Goal: Information Seeking & Learning: Learn about a topic

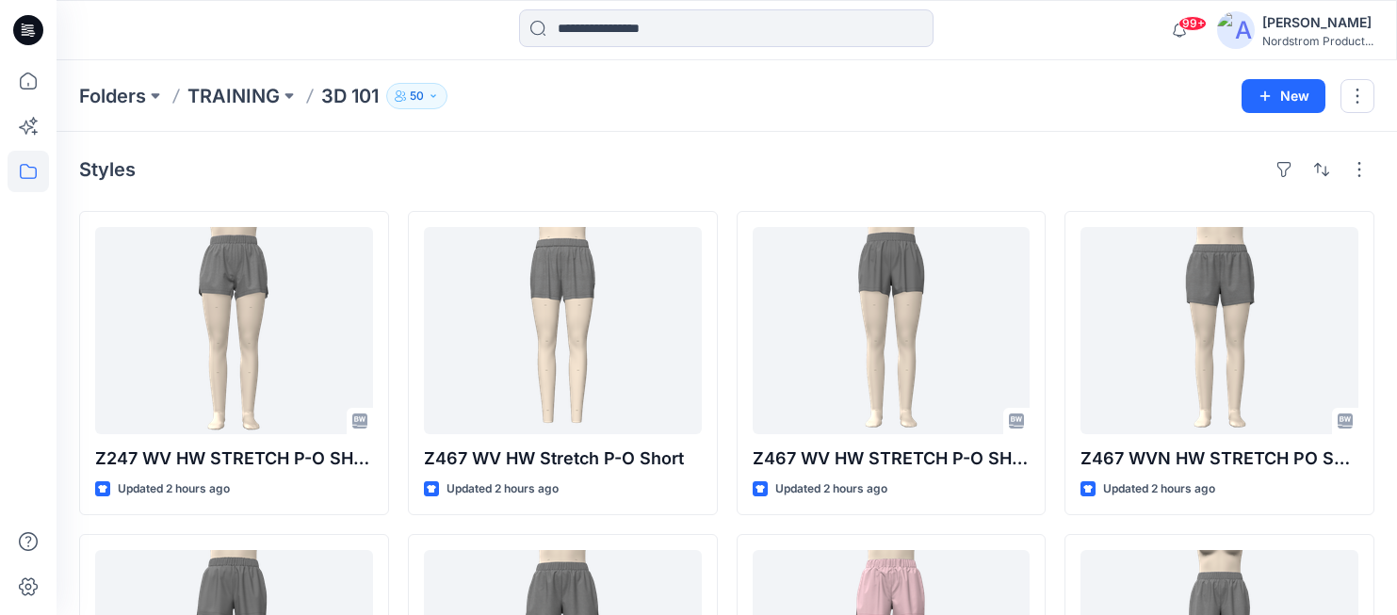
scroll to position [97, 0]
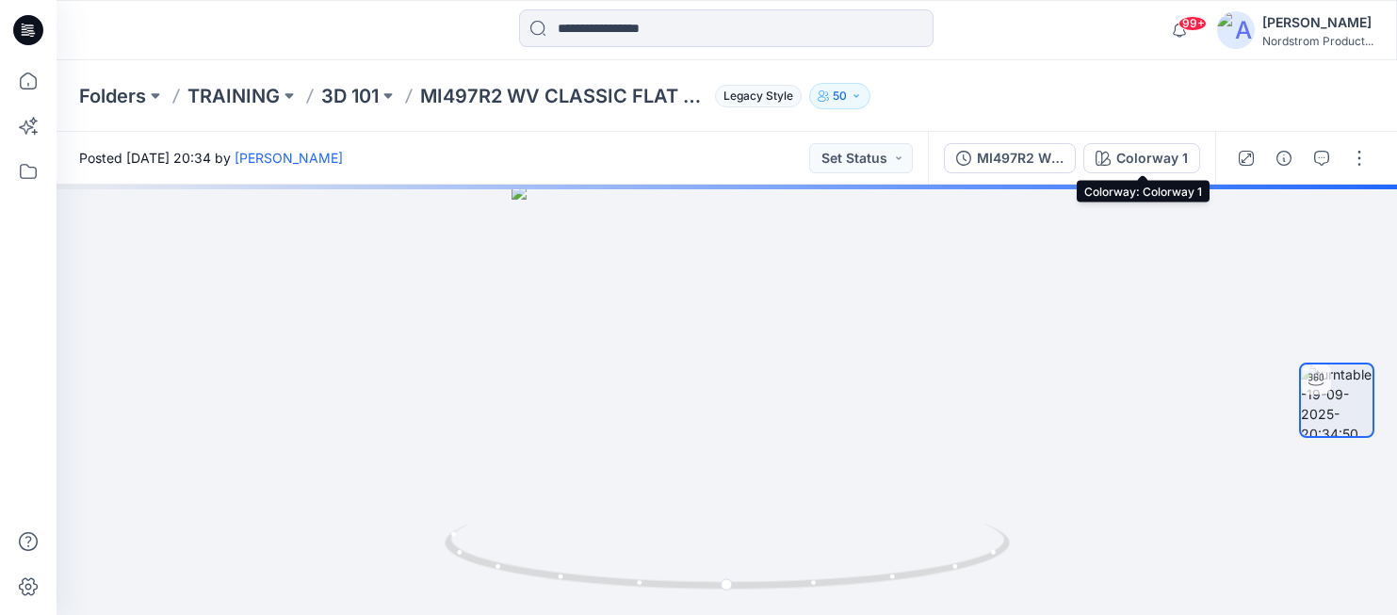
click at [1143, 150] on div "Colorway 1" at bounding box center [1152, 158] width 72 height 21
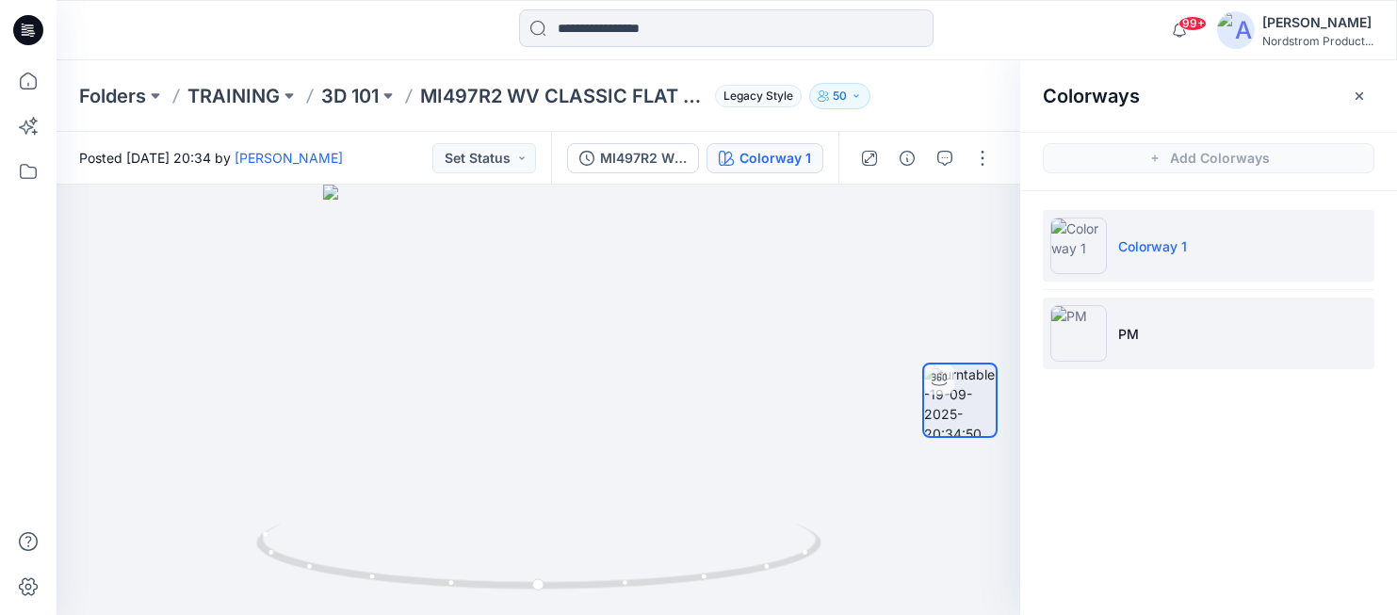
click at [1186, 325] on li "PM" at bounding box center [1209, 334] width 332 height 72
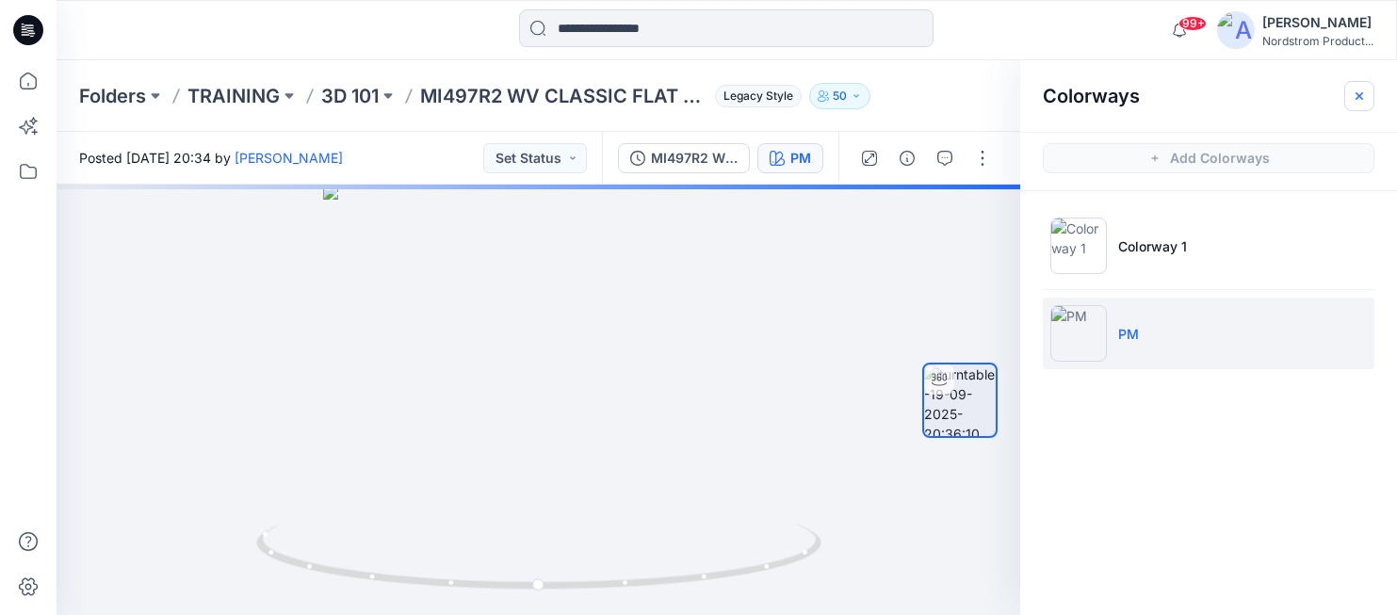
click at [1365, 89] on icon "button" at bounding box center [1359, 96] width 15 height 15
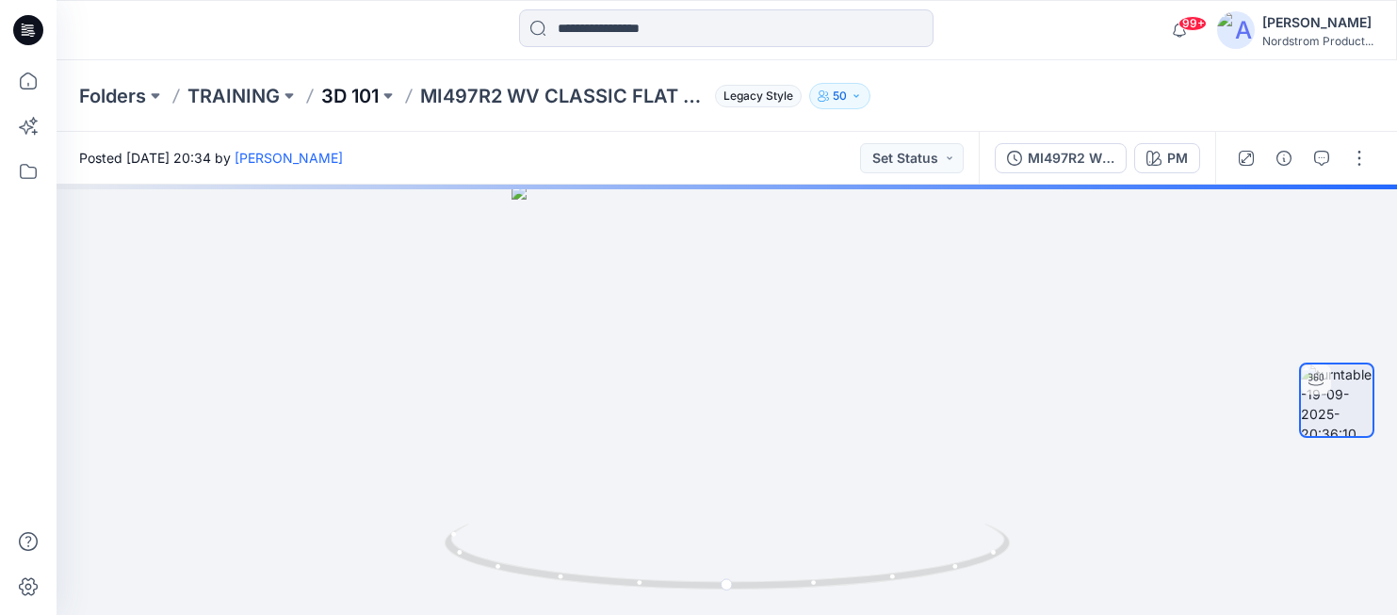
click at [351, 100] on p "3D 101" at bounding box center [349, 96] width 57 height 26
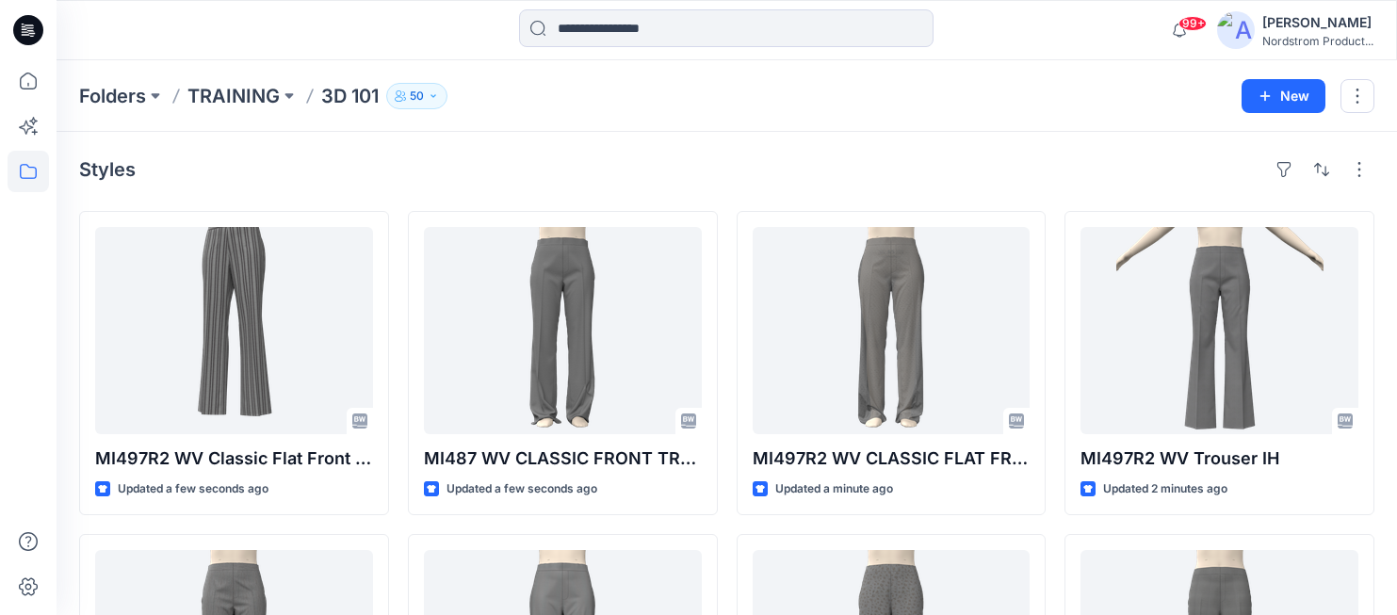
drag, startPoint x: 856, startPoint y: 77, endPoint x: 859, endPoint y: 138, distance: 61.3
click at [855, 78] on div "Folders TRAINING 3D 101 50 New" at bounding box center [727, 96] width 1341 height 72
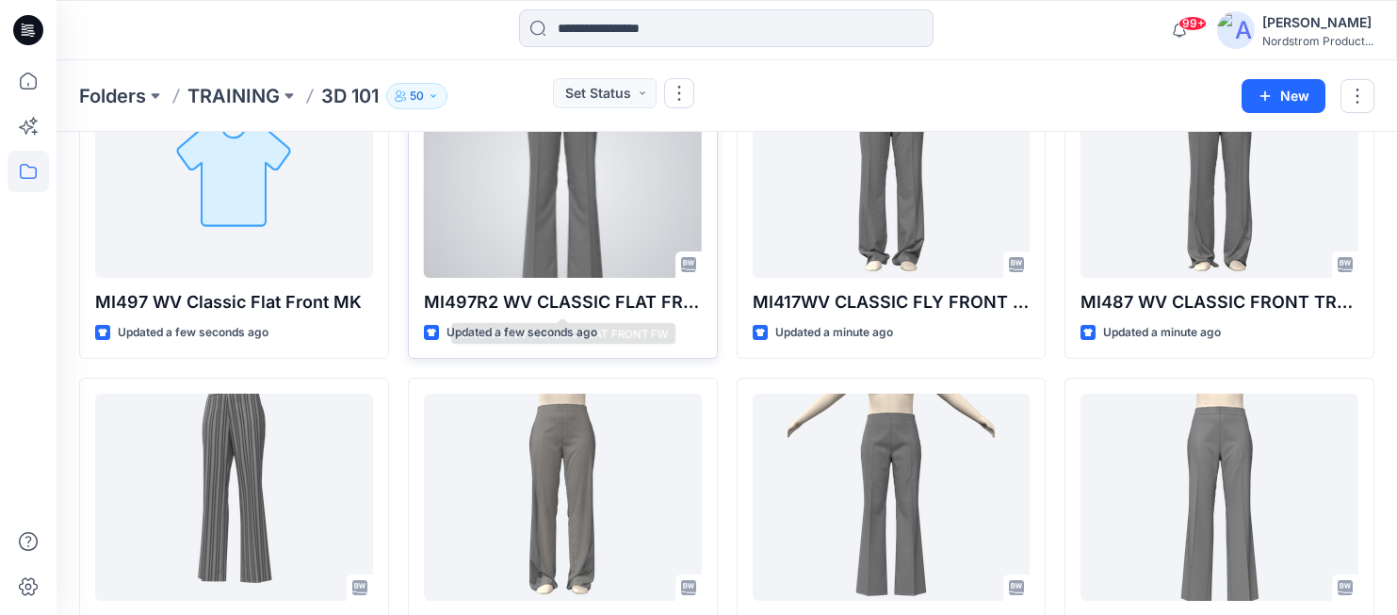
scroll to position [183, 0]
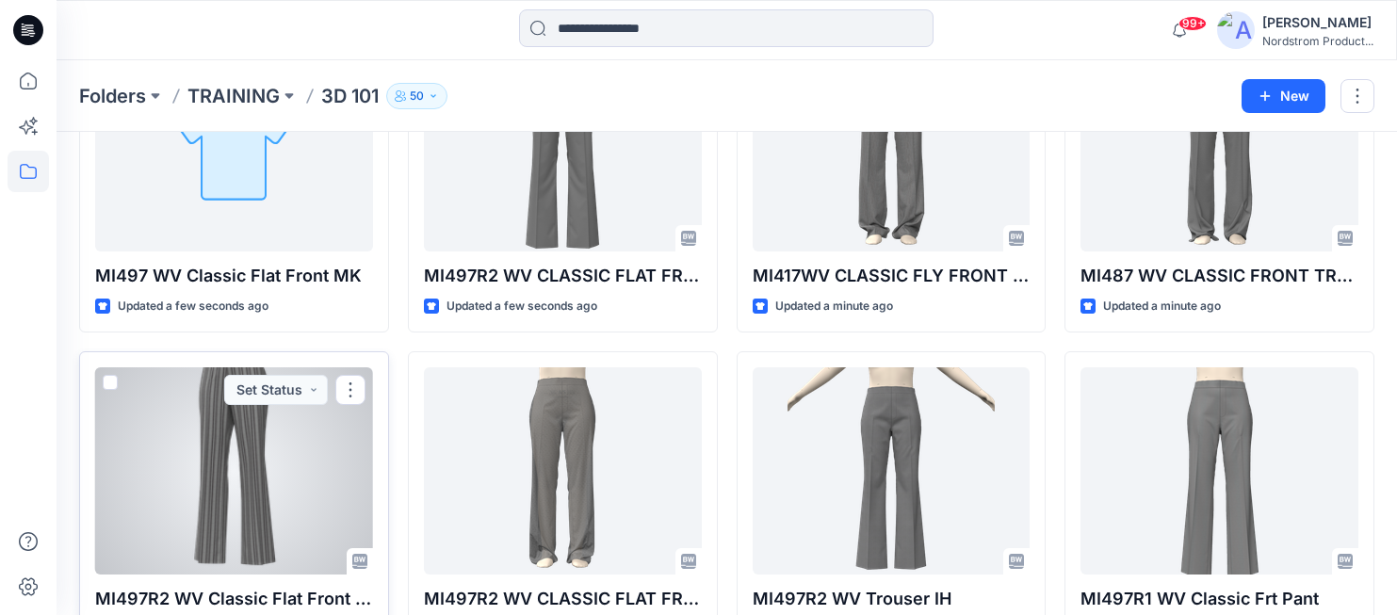
click at [197, 461] on div at bounding box center [234, 470] width 278 height 207
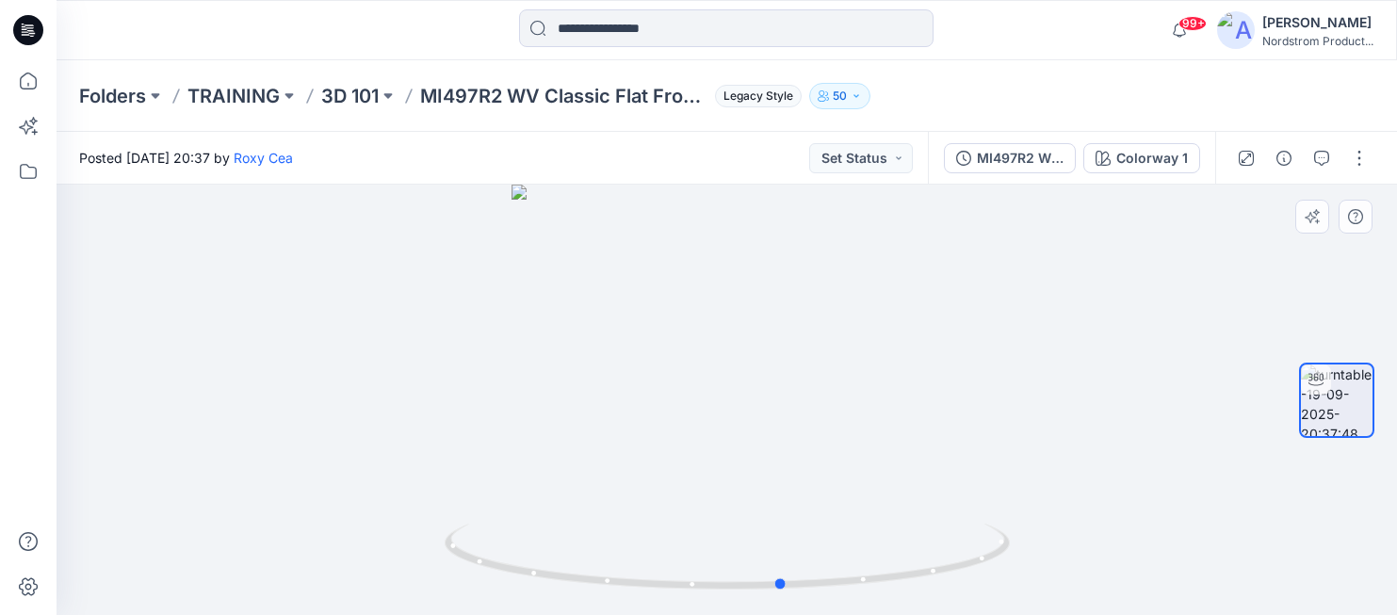
drag, startPoint x: 775, startPoint y: 339, endPoint x: 831, endPoint y: 341, distance: 55.6
click at [831, 341] on div at bounding box center [727, 400] width 1341 height 431
